Goal: Information Seeking & Learning: Learn about a topic

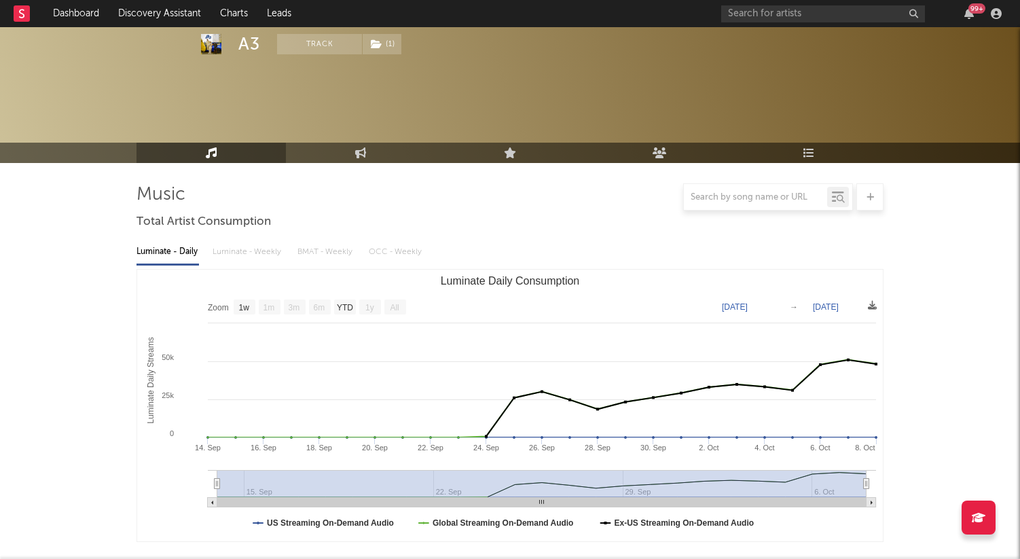
select select "1w"
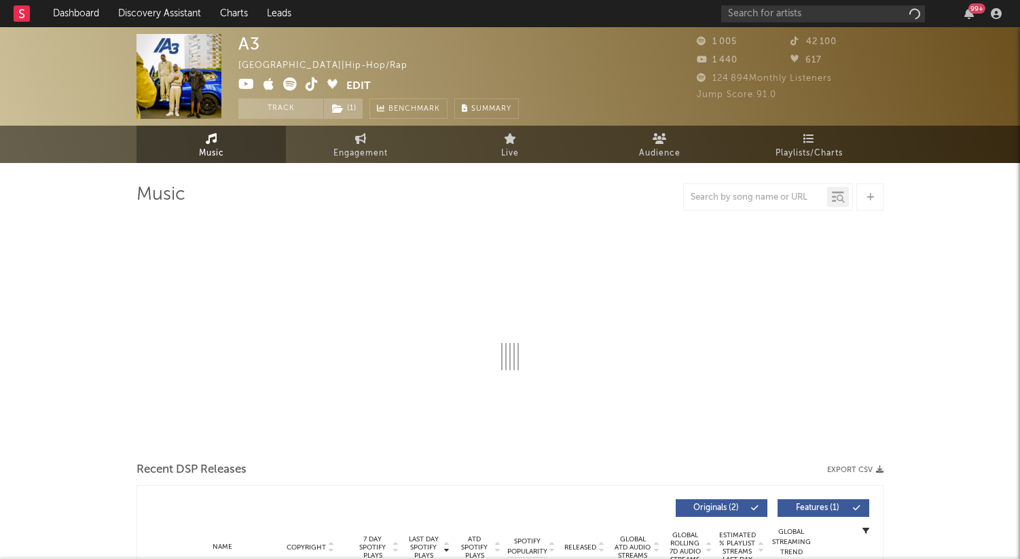
select select "1w"
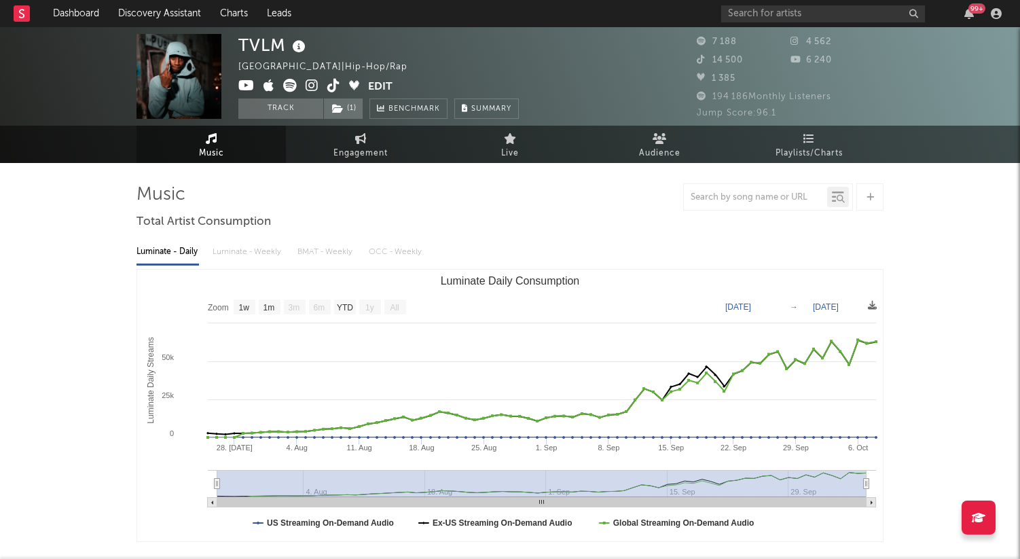
select select "1w"
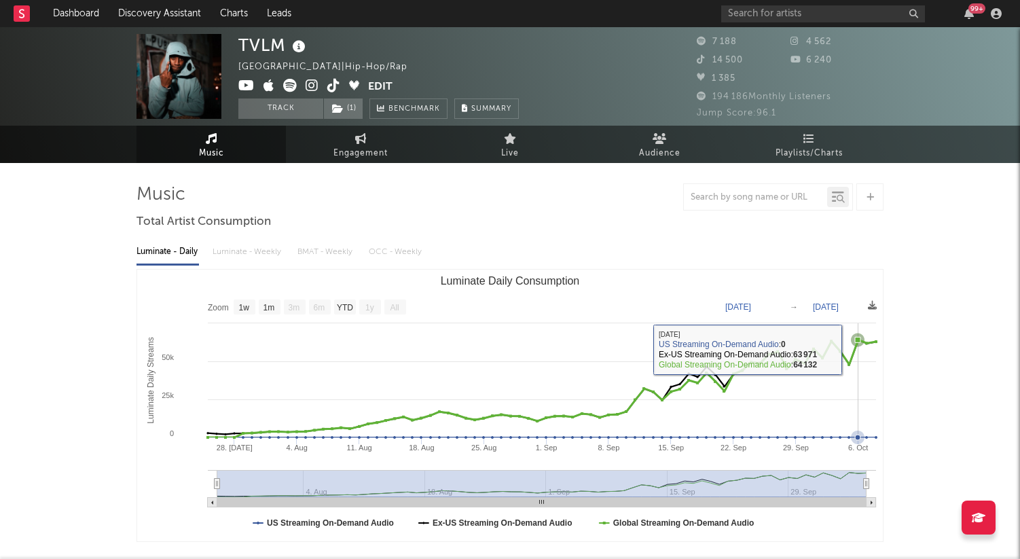
click at [861, 344] on icon "Luminate Daily Consumption" at bounding box center [858, 340] width 14 height 14
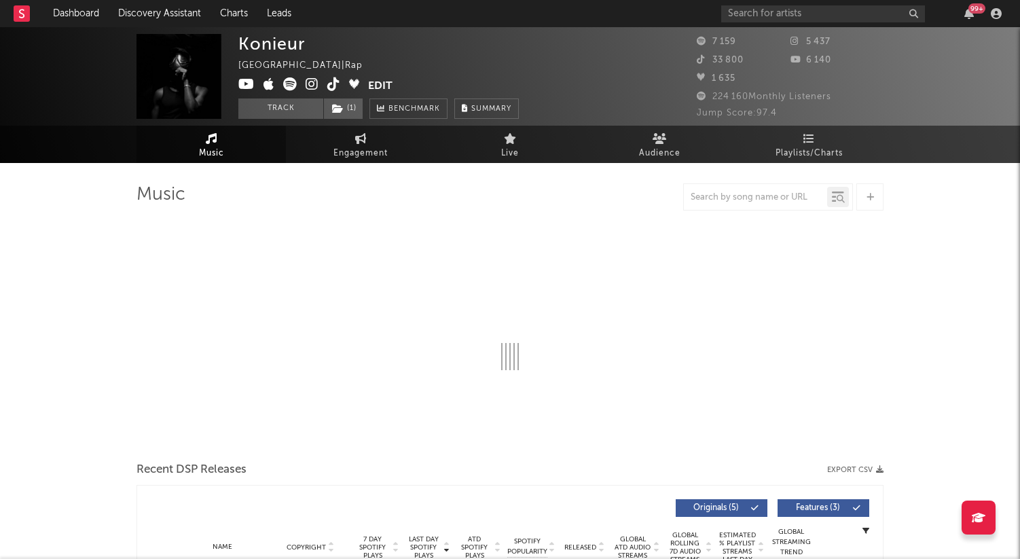
select select "1w"
